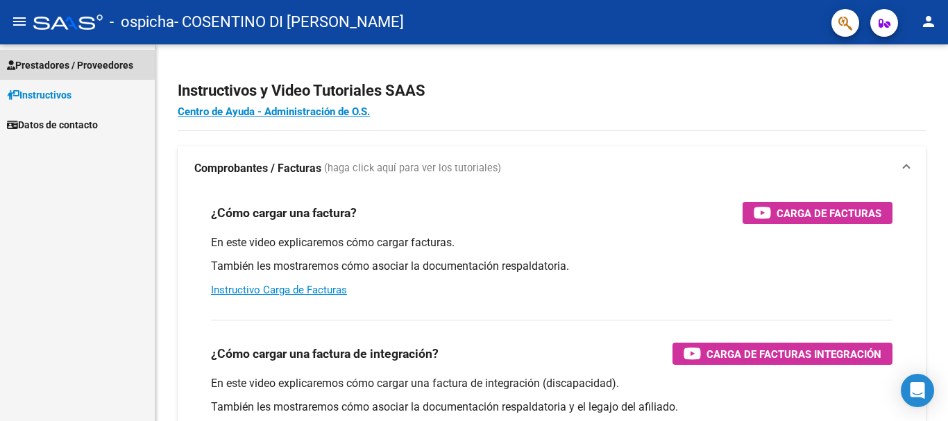
click at [67, 65] on span "Prestadores / Proveedores" at bounding box center [70, 65] width 126 height 15
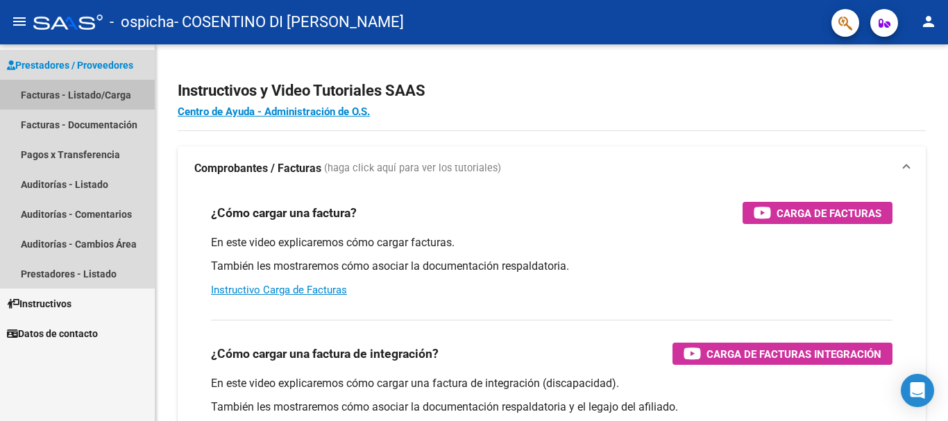
click at [78, 97] on link "Facturas - Listado/Carga" at bounding box center [77, 95] width 155 height 30
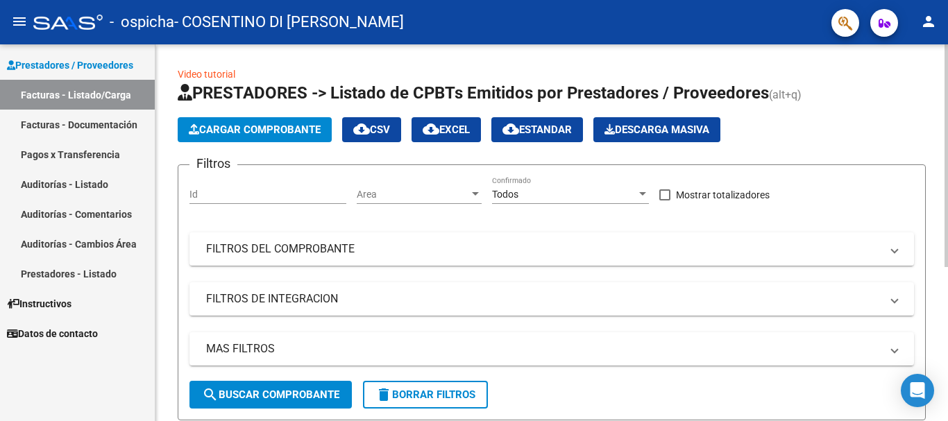
click at [281, 128] on span "Cargar Comprobante" at bounding box center [255, 130] width 132 height 12
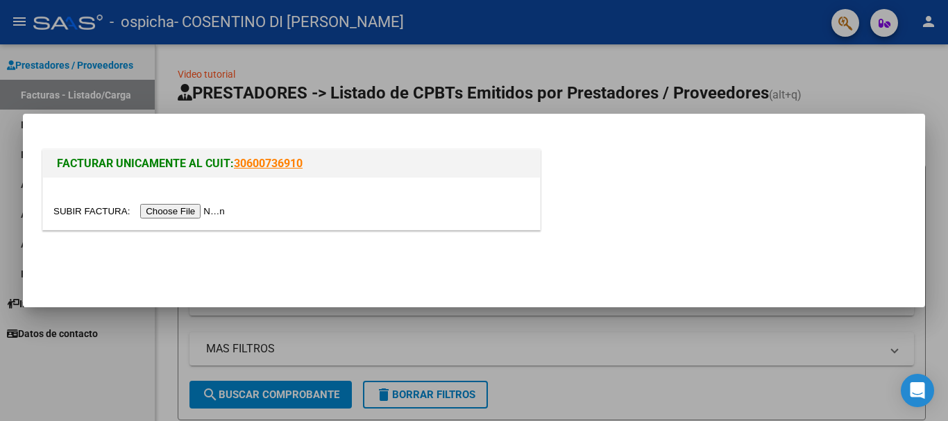
click at [206, 212] on input "file" at bounding box center [141, 211] width 176 height 15
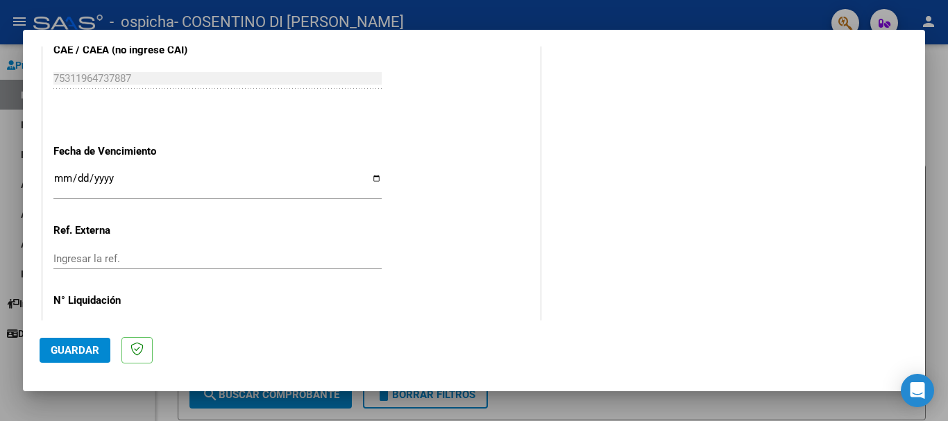
scroll to position [902, 0]
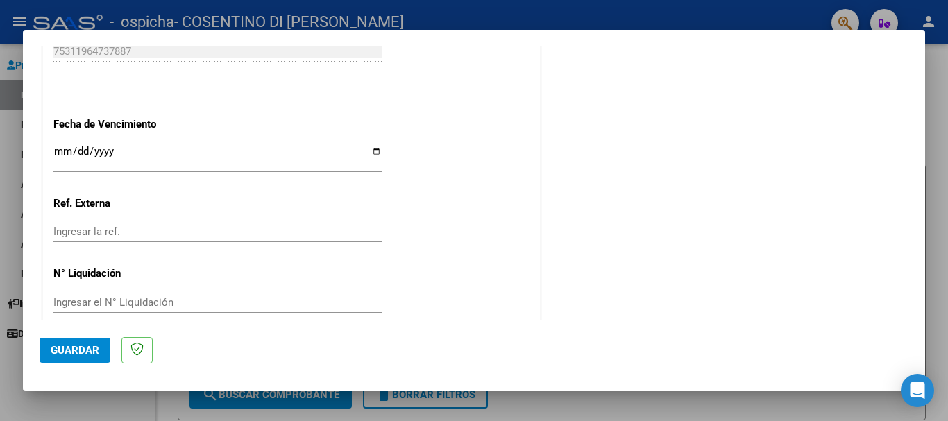
click at [371, 154] on input "Ingresar la fecha" at bounding box center [217, 157] width 328 height 22
type input "[DATE]"
click at [84, 339] on button "Guardar" at bounding box center [75, 350] width 71 height 25
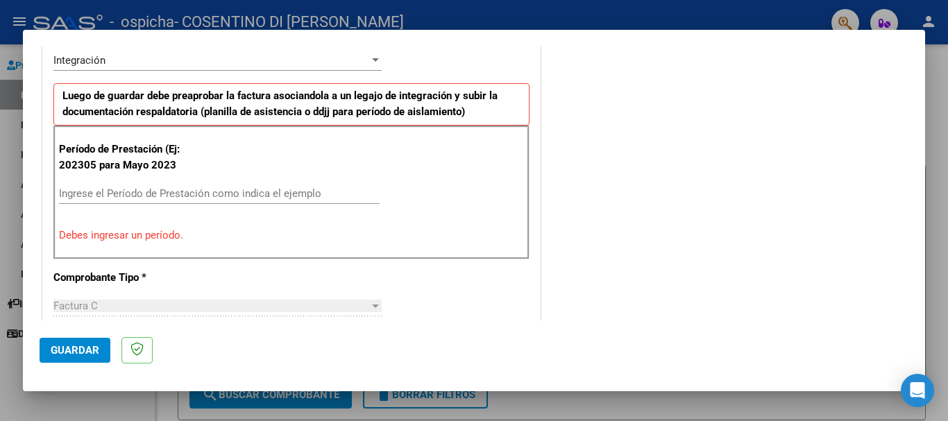
scroll to position [390, 0]
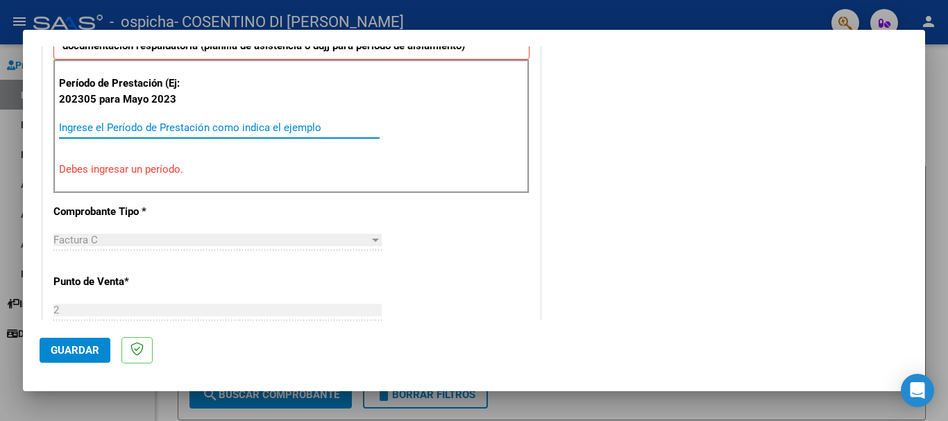
click at [186, 122] on input "Ingrese el Período de Prestación como indica el ejemplo" at bounding box center [219, 127] width 321 height 12
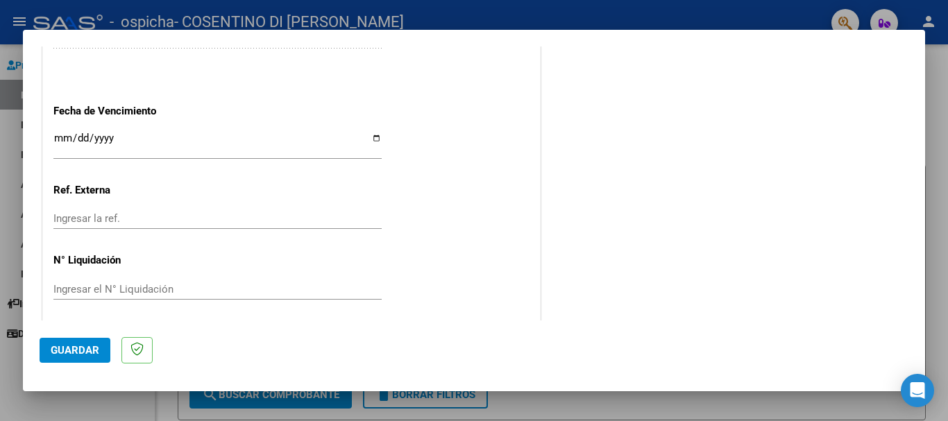
scroll to position [921, 0]
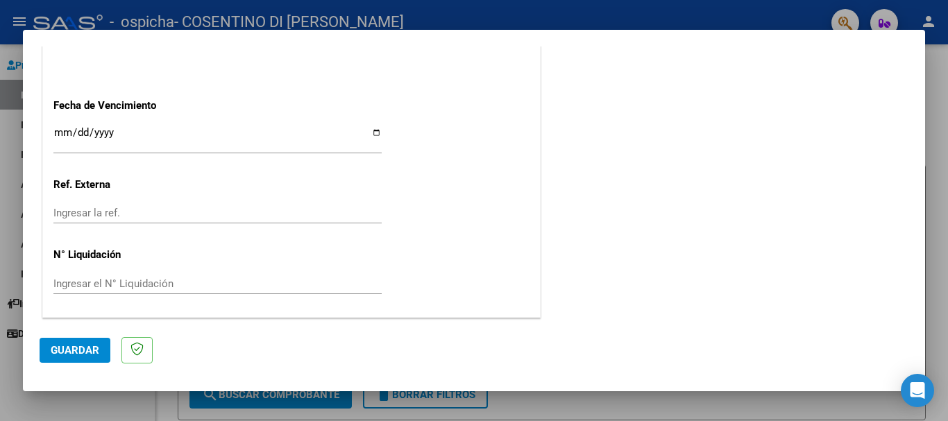
type input "202507"
click at [78, 339] on button "Guardar" at bounding box center [75, 350] width 71 height 25
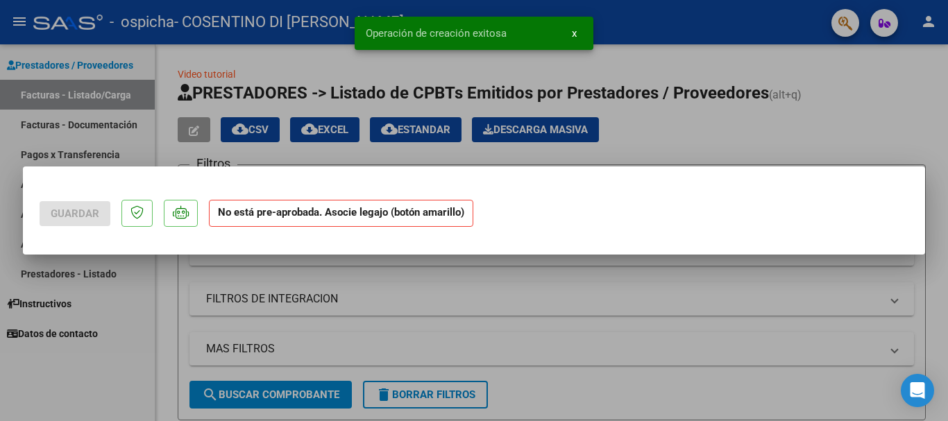
scroll to position [0, 0]
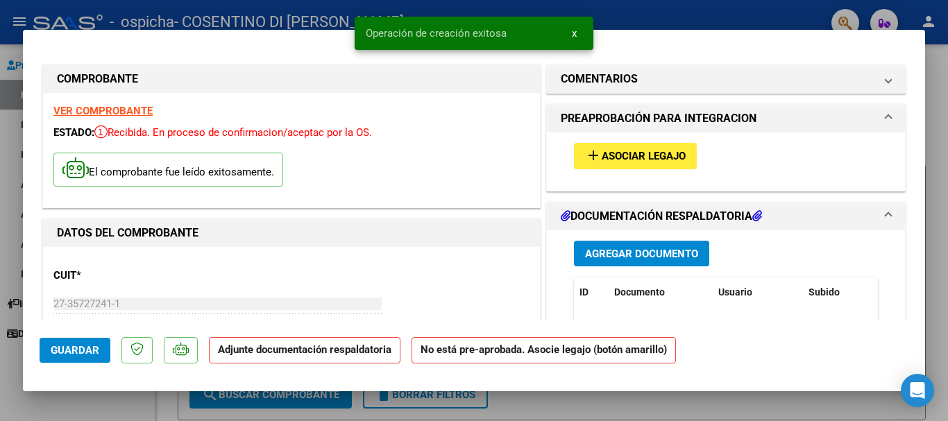
click at [634, 158] on span "Asociar Legajo" at bounding box center [644, 157] width 84 height 12
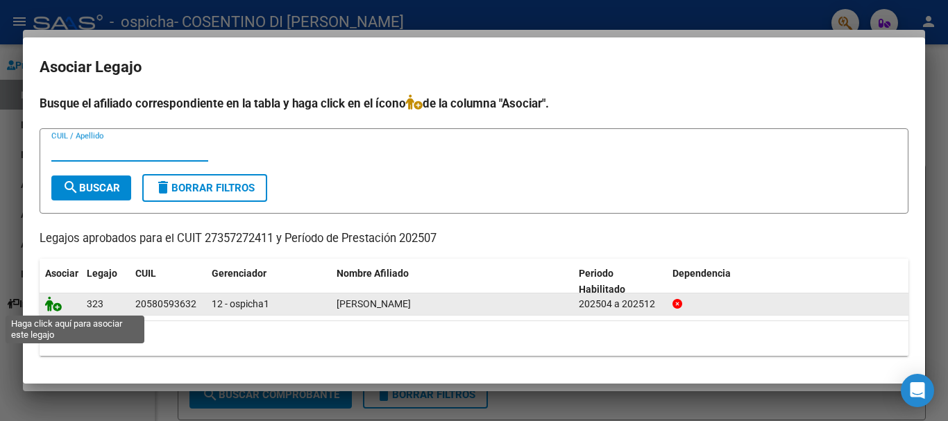
click at [58, 303] on icon at bounding box center [53, 303] width 17 height 15
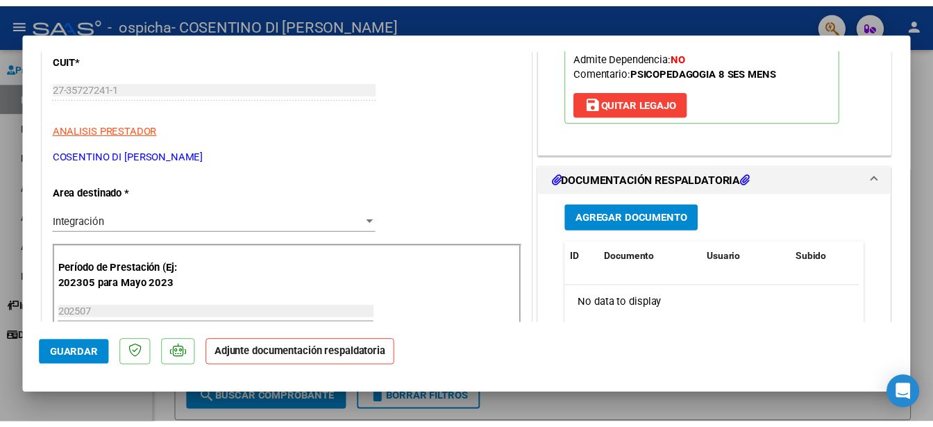
scroll to position [278, 0]
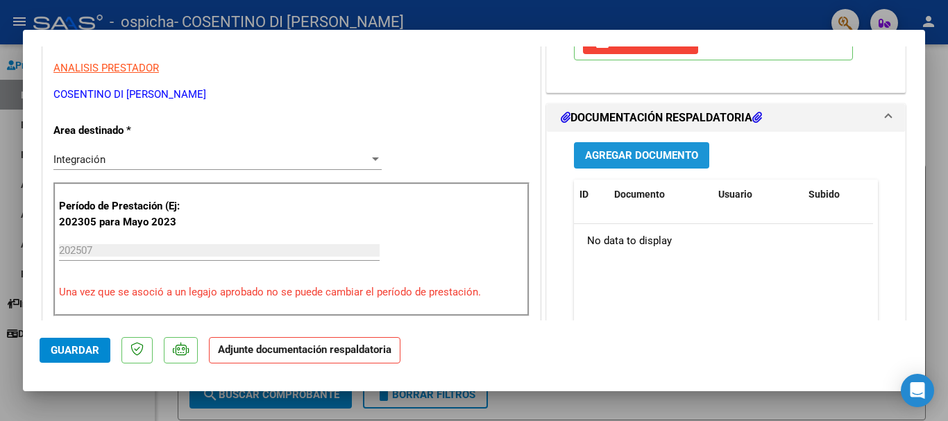
click at [671, 147] on button "Agregar Documento" at bounding box center [641, 155] width 135 height 26
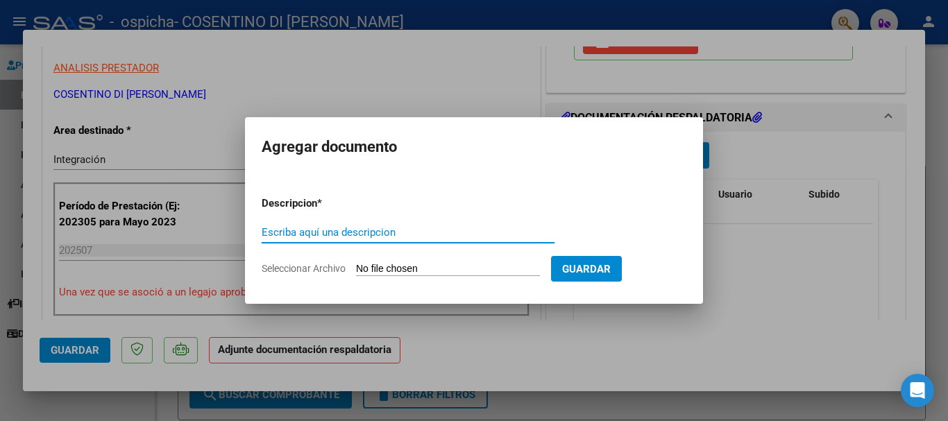
click at [310, 230] on input "Escriba aquí una descripcion" at bounding box center [408, 232] width 293 height 12
drag, startPoint x: 310, startPoint y: 230, endPoint x: 292, endPoint y: 230, distance: 18.0
click at [292, 230] on input "Escriba aquí una descripcion" at bounding box center [408, 232] width 293 height 12
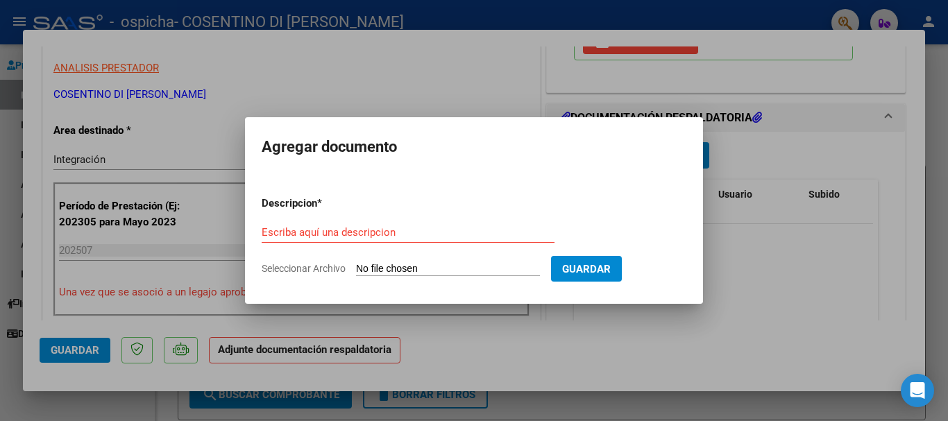
click at [442, 266] on input "Seleccionar Archivo" at bounding box center [448, 269] width 184 height 13
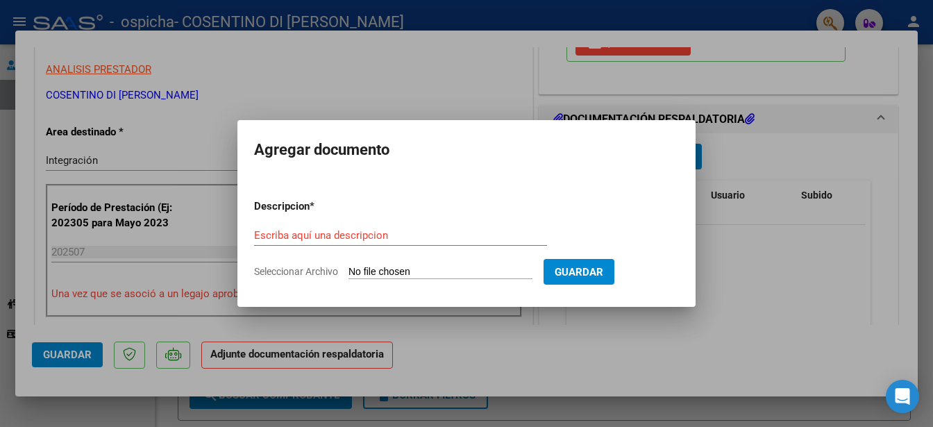
click at [398, 274] on input "Seleccionar Archivo" at bounding box center [440, 272] width 184 height 13
type input "C:\fakepath\planilla [PERSON_NAME]pdf"
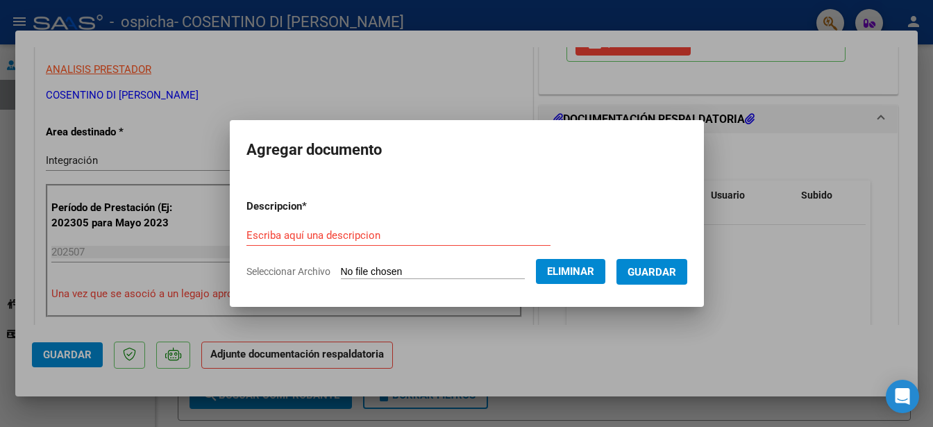
click at [389, 226] on div "Escriba aquí una descripcion" at bounding box center [398, 235] width 304 height 21
click at [379, 230] on input "Escriba aquí una descripcion" at bounding box center [398, 235] width 304 height 12
type input "planilla de asistencia"
drag, startPoint x: 649, startPoint y: 273, endPoint x: 647, endPoint y: 318, distance: 45.2
click at [650, 273] on span "Guardar" at bounding box center [652, 272] width 49 height 12
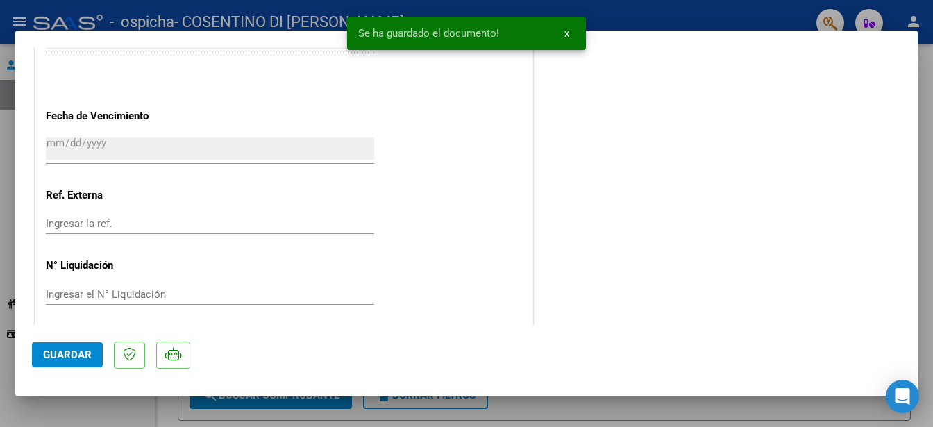
scroll to position [965, 0]
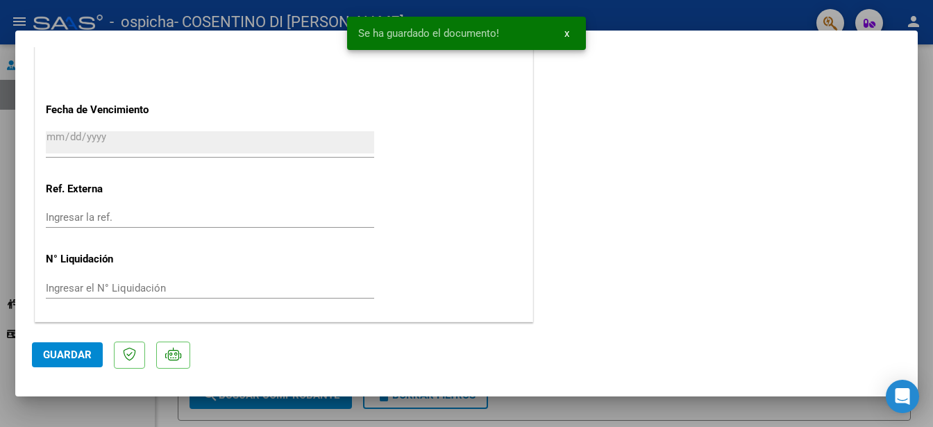
click at [44, 348] on span "Guardar" at bounding box center [67, 354] width 49 height 12
click at [569, 34] on button "x" at bounding box center [566, 33] width 27 height 25
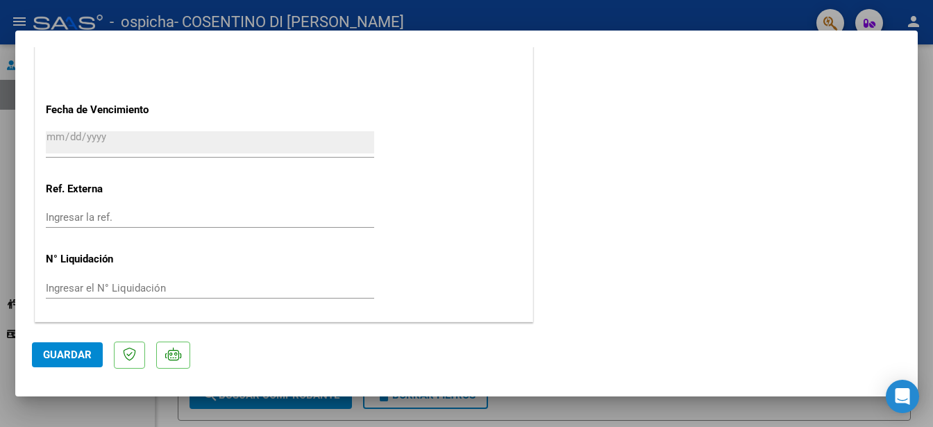
click at [709, 15] on div at bounding box center [466, 213] width 933 height 427
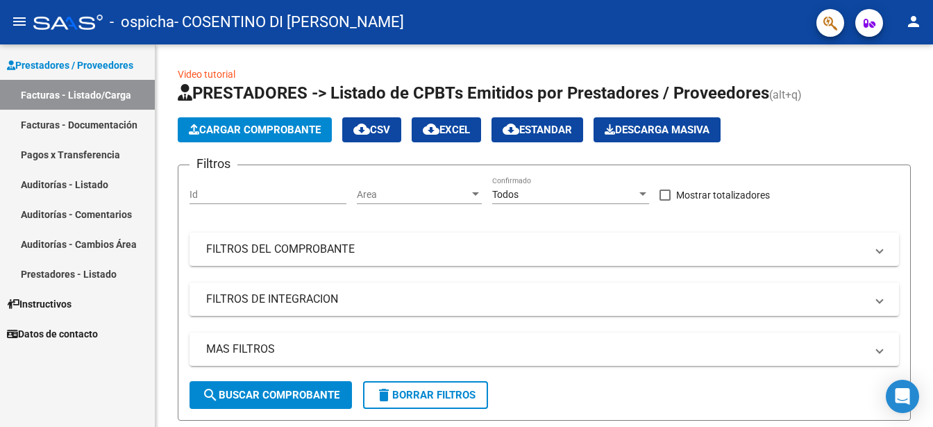
click at [99, 154] on link "Pagos x Transferencia" at bounding box center [77, 155] width 155 height 30
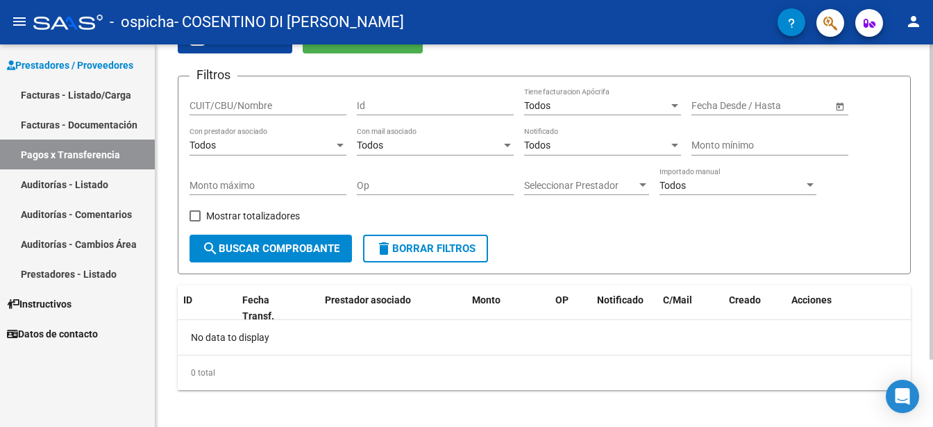
scroll to position [82, 0]
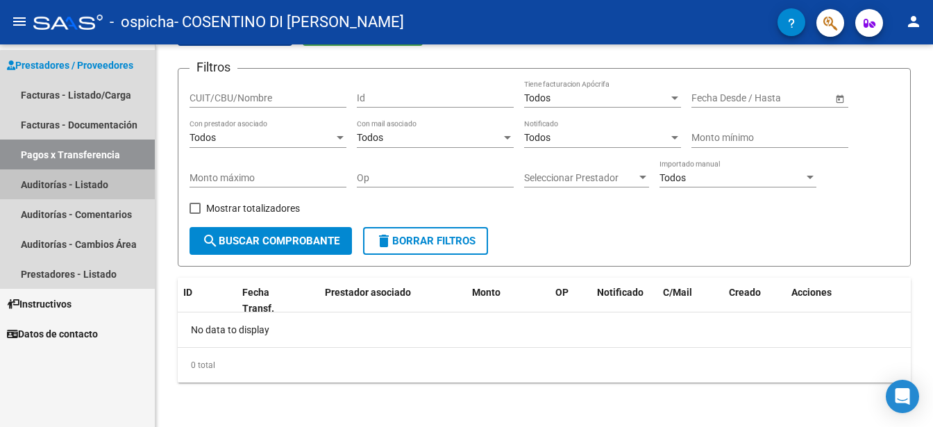
click at [115, 183] on link "Auditorías - Listado" at bounding box center [77, 184] width 155 height 30
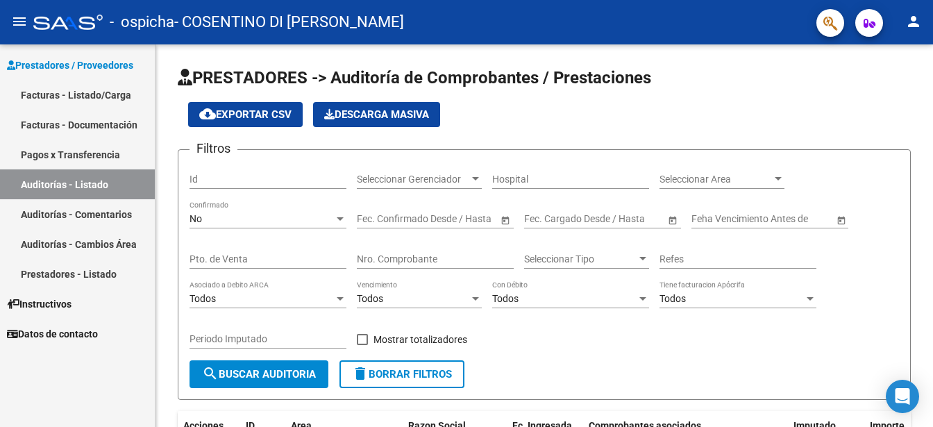
click at [108, 92] on link "Facturas - Listado/Carga" at bounding box center [77, 95] width 155 height 30
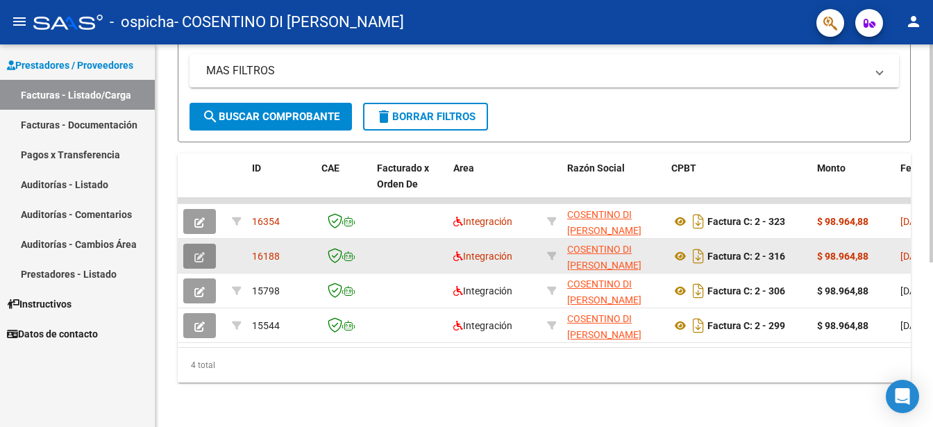
click at [208, 251] on button "button" at bounding box center [199, 256] width 33 height 25
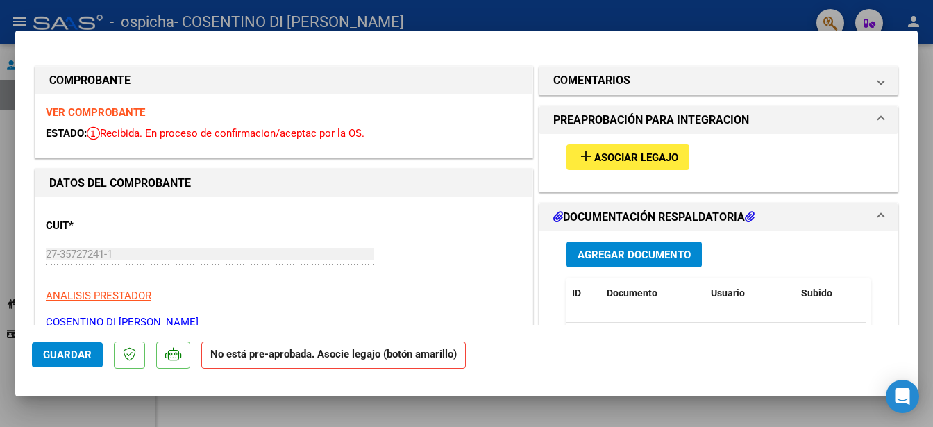
click at [632, 152] on span "Asociar Legajo" at bounding box center [636, 157] width 84 height 12
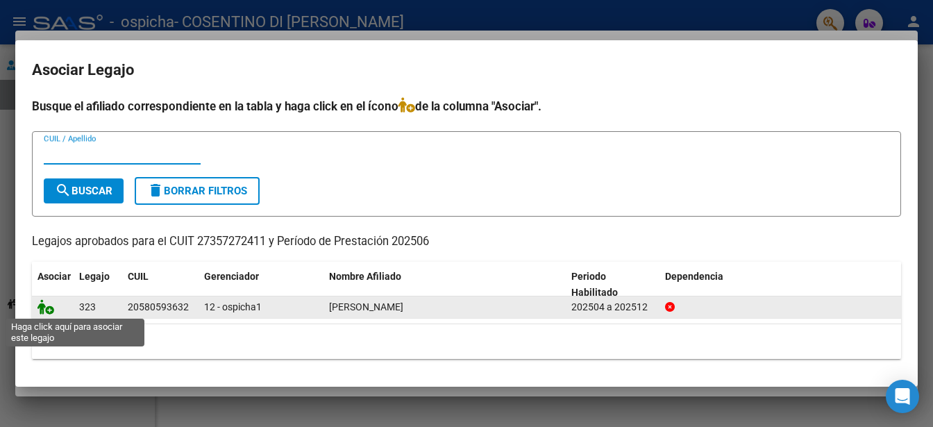
click at [39, 304] on icon at bounding box center [45, 306] width 17 height 15
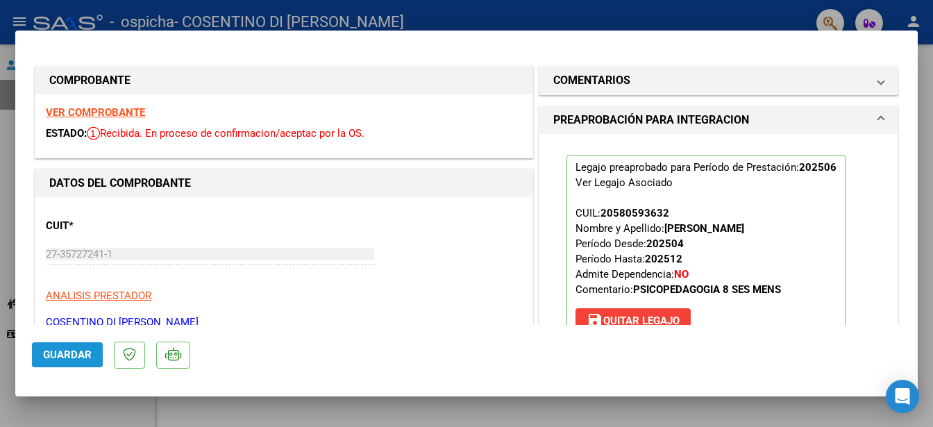
click at [80, 353] on span "Guardar" at bounding box center [67, 354] width 49 height 12
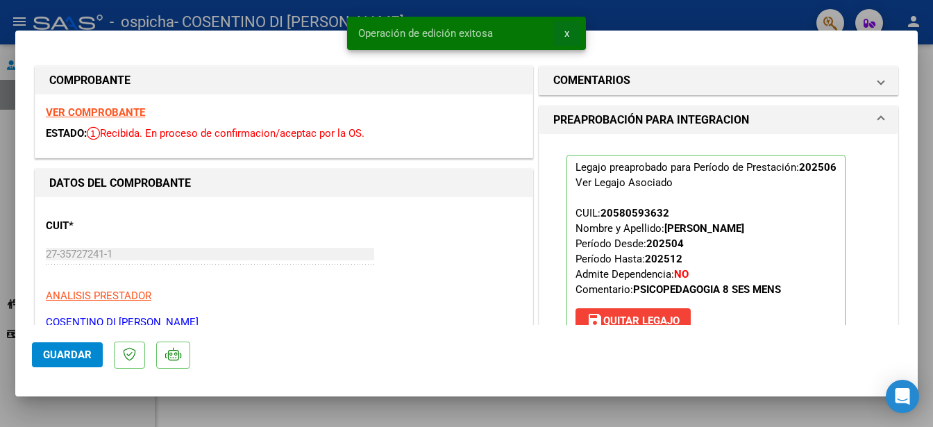
click at [565, 26] on button "x" at bounding box center [566, 33] width 27 height 25
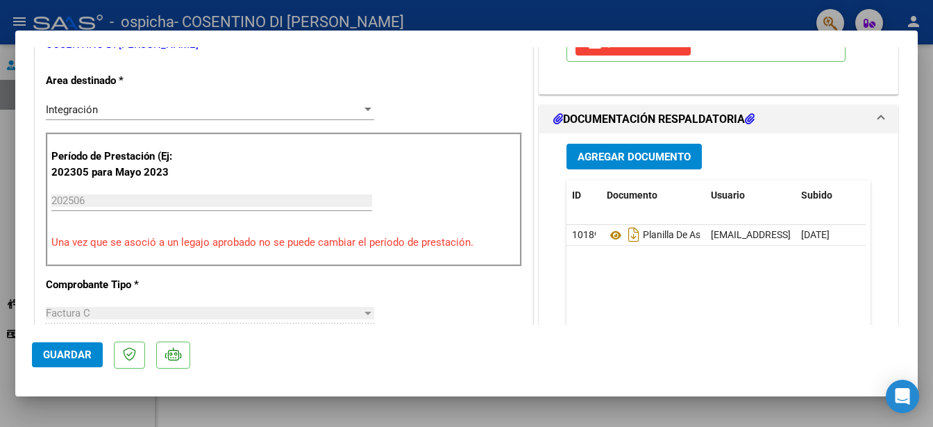
scroll to position [694, 0]
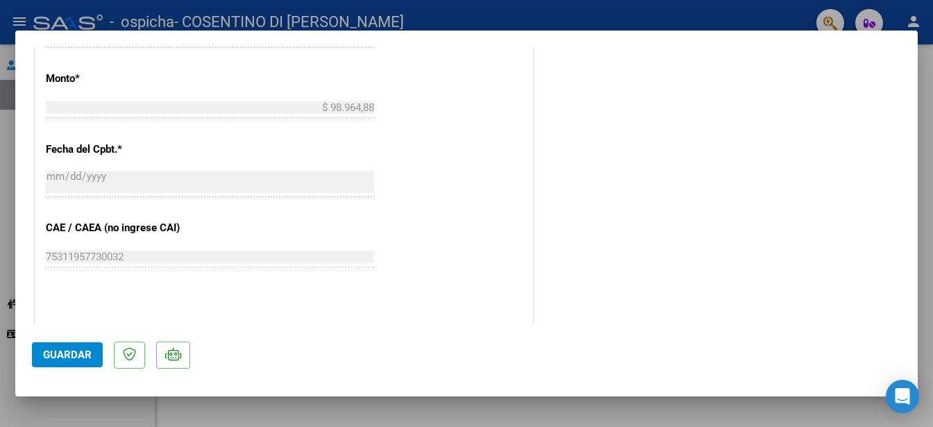
click at [91, 347] on button "Guardar" at bounding box center [67, 354] width 71 height 25
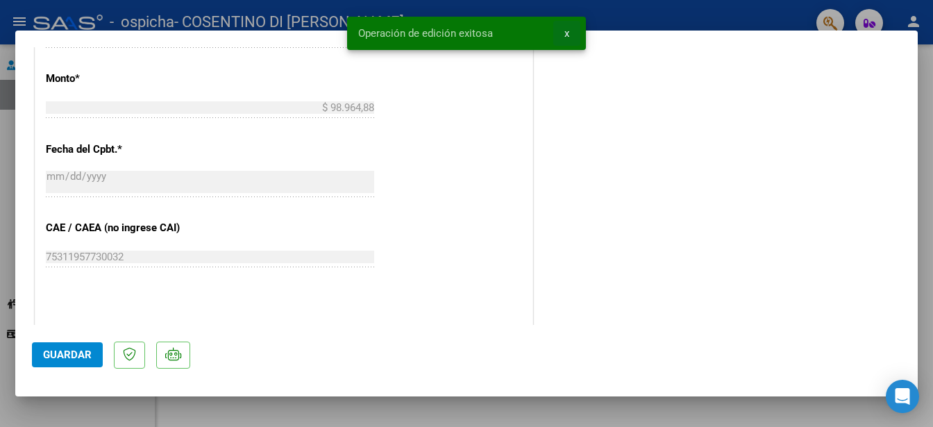
click at [563, 33] on button "x" at bounding box center [566, 33] width 27 height 25
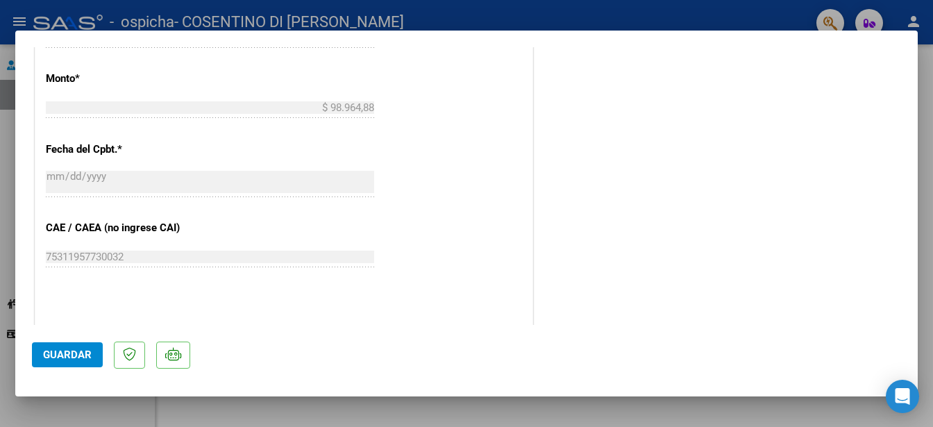
click at [676, 15] on div at bounding box center [466, 213] width 933 height 427
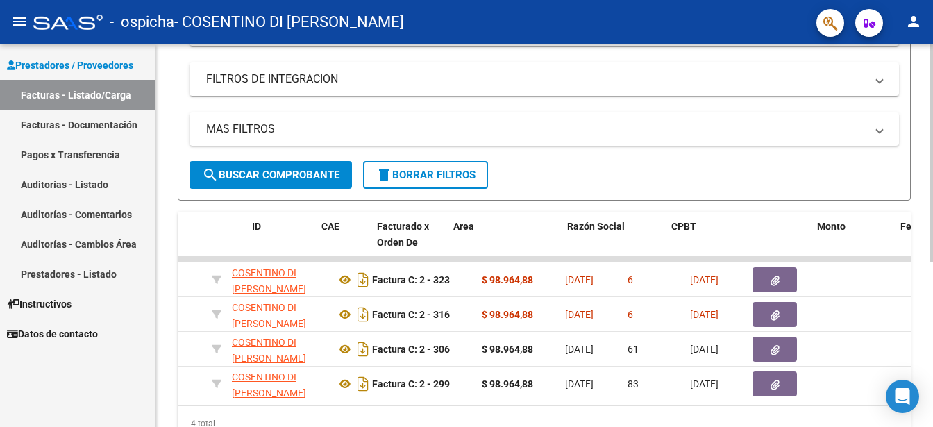
scroll to position [0, 0]
